Goal: Complete application form

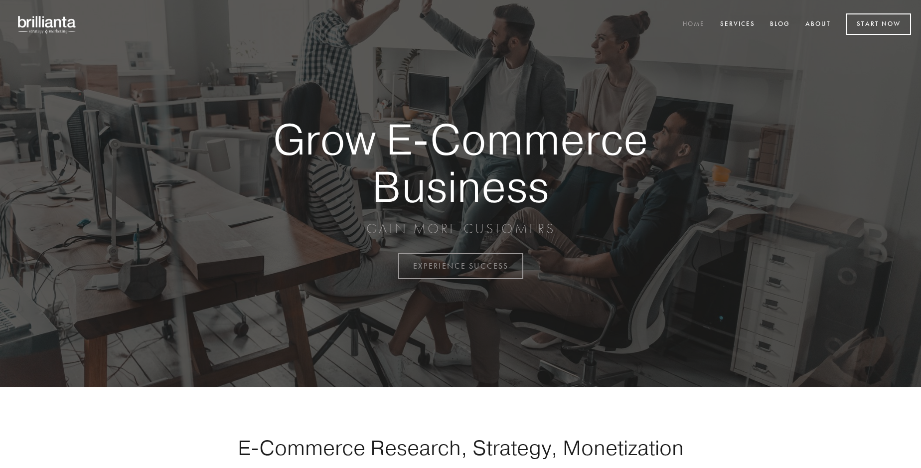
scroll to position [2613, 0]
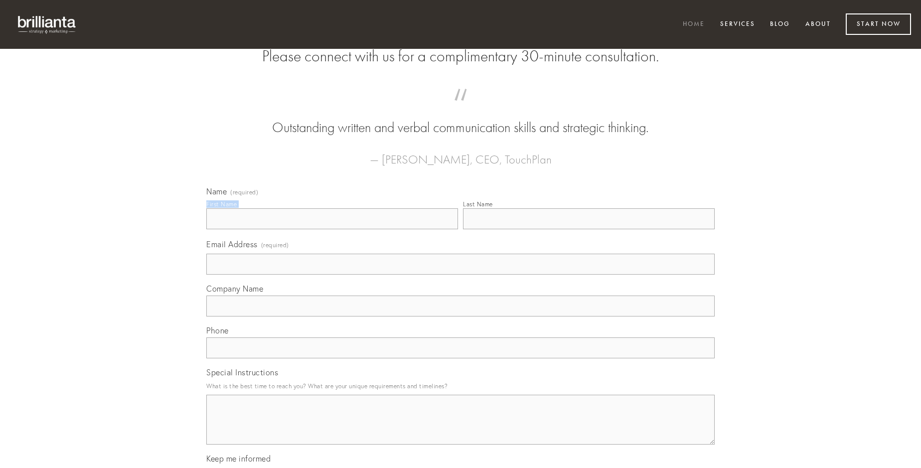
type input "[PERSON_NAME]"
click at [589, 229] on input "Last Name" at bounding box center [589, 218] width 252 height 21
type input "[PERSON_NAME]"
click at [461, 275] on input "Email Address (required)" at bounding box center [460, 264] width 508 height 21
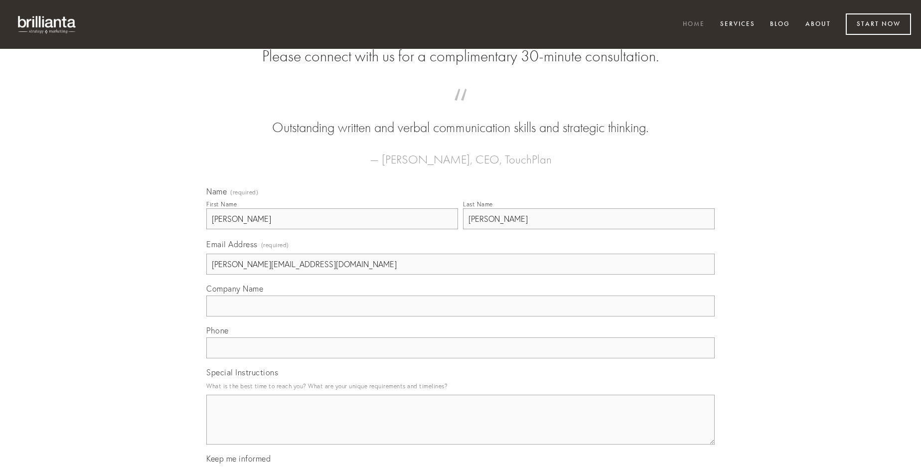
type input "[PERSON_NAME][EMAIL_ADDRESS][DOMAIN_NAME]"
click at [461, 316] on input "Company Name" at bounding box center [460, 306] width 508 height 21
type input "compono"
click at [461, 358] on input "text" at bounding box center [460, 347] width 508 height 21
click at [461, 429] on textarea "Special Instructions" at bounding box center [460, 420] width 508 height 50
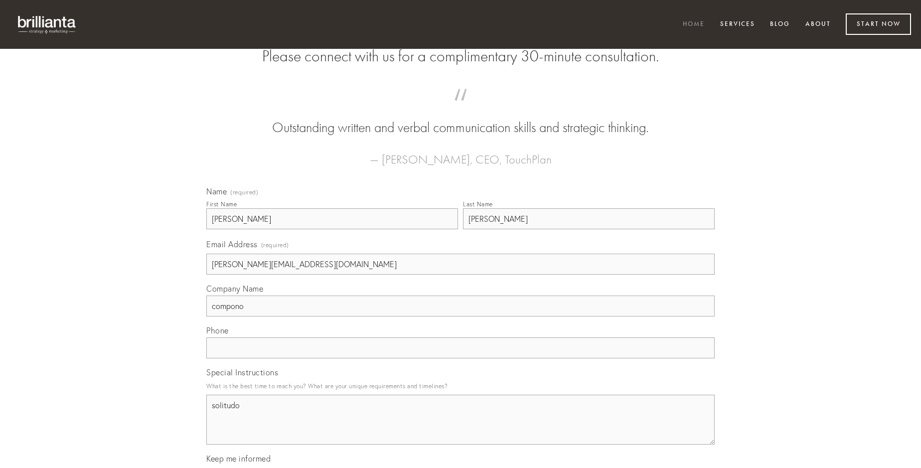
type textarea "solitudo"
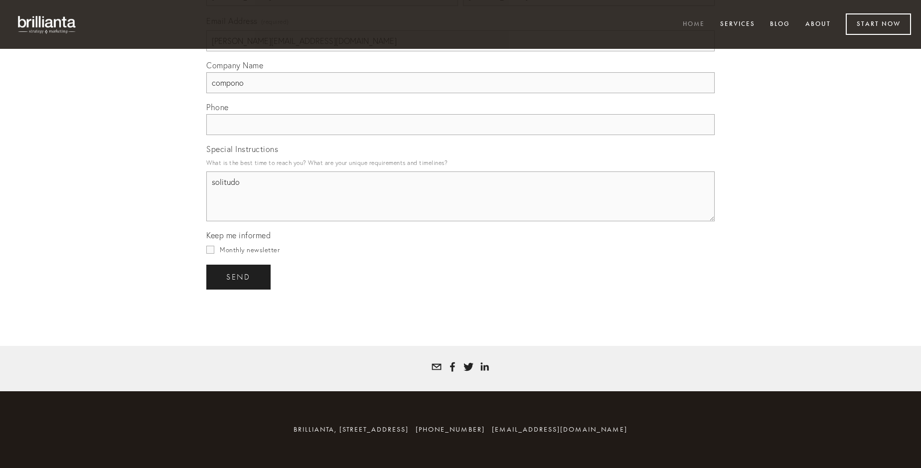
click at [239, 277] on span "send" at bounding box center [238, 277] width 24 height 9
